Goal: Information Seeking & Learning: Learn about a topic

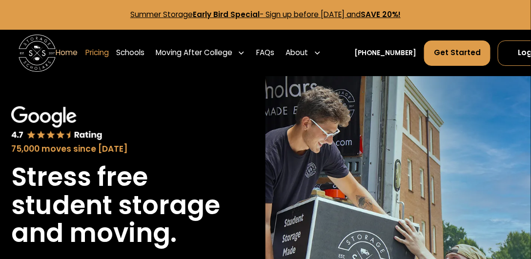
click at [109, 53] on link "Pricing" at bounding box center [96, 53] width 23 height 26
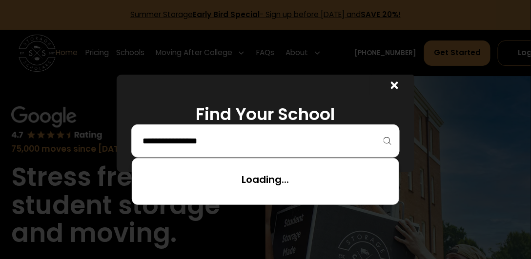
click at [170, 135] on input "search" at bounding box center [265, 141] width 248 height 17
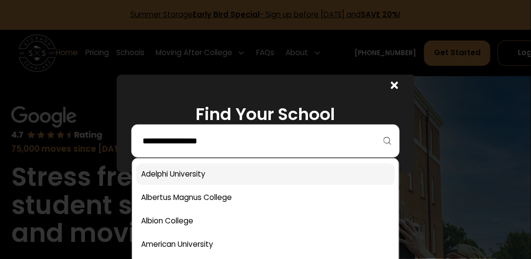
click at [194, 169] on link at bounding box center [265, 173] width 259 height 21
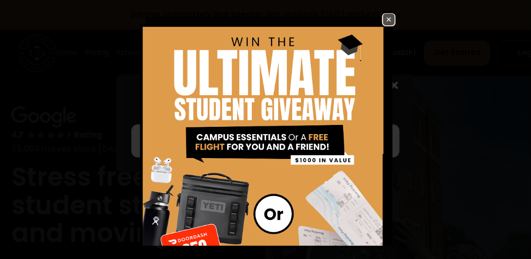
click at [385, 16] on img at bounding box center [389, 20] width 12 height 12
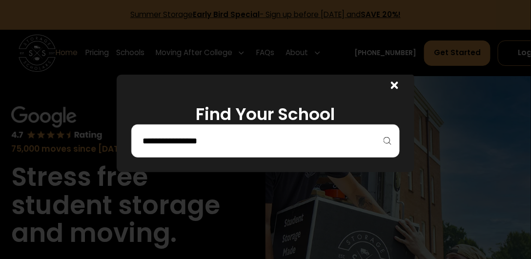
click at [200, 135] on input "search" at bounding box center [265, 141] width 248 height 17
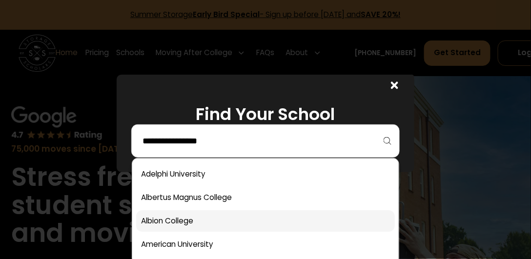
click at [168, 219] on link at bounding box center [265, 220] width 259 height 21
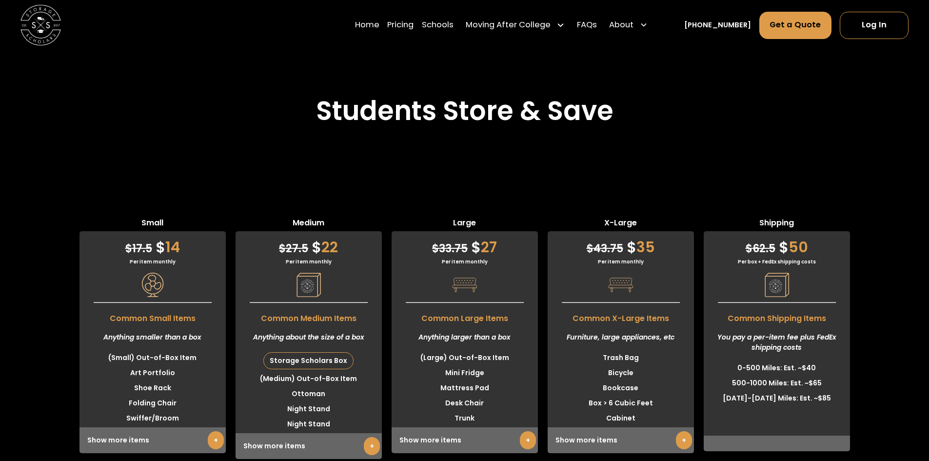
scroll to position [2460, 0]
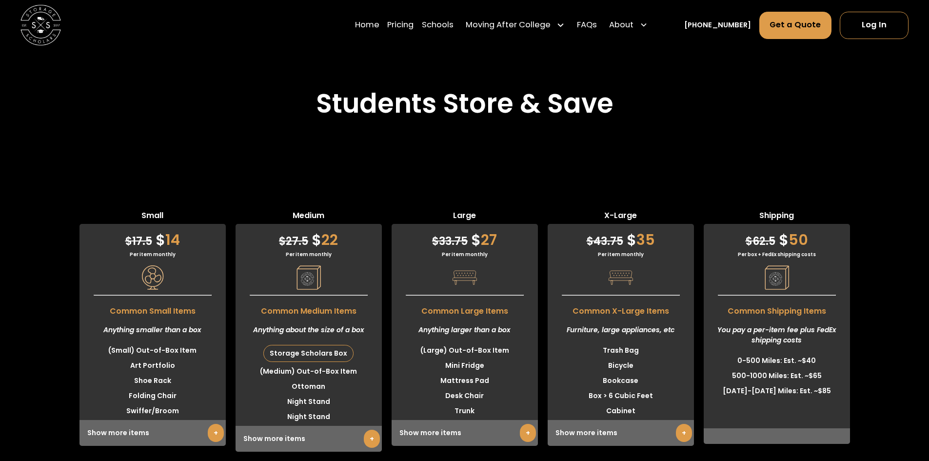
drag, startPoint x: 139, startPoint y: 267, endPoint x: 144, endPoint y: 279, distance: 12.4
click at [144, 259] on div "$ 17.5 $ 14 Per item monthly Common Small Items Anything smaller than a box (Sm…" at bounding box center [153, 335] width 146 height 222
click at [465, 259] on img at bounding box center [465, 277] width 24 height 24
click at [530, 26] on link "FAQs" at bounding box center [587, 25] width 20 height 28
